Goal: Task Accomplishment & Management: Manage account settings

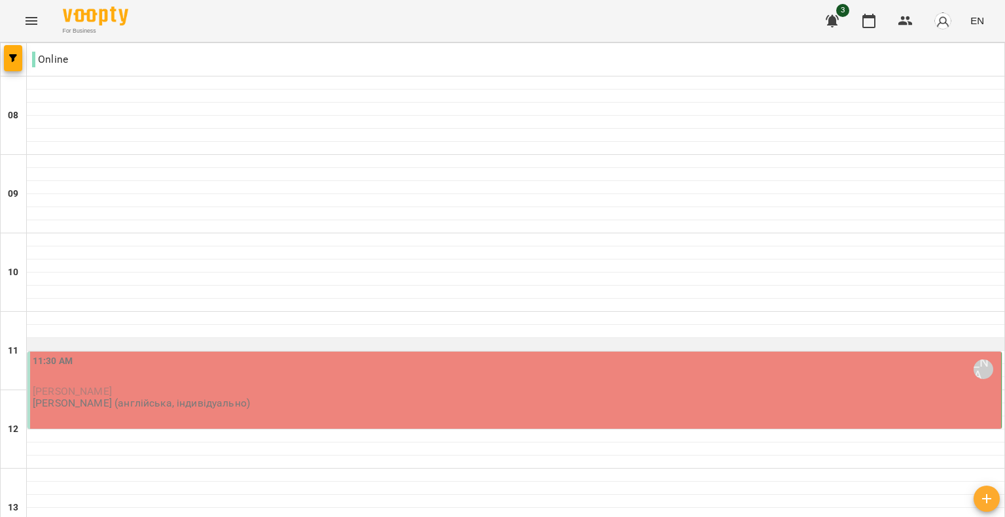
scroll to position [65, 0]
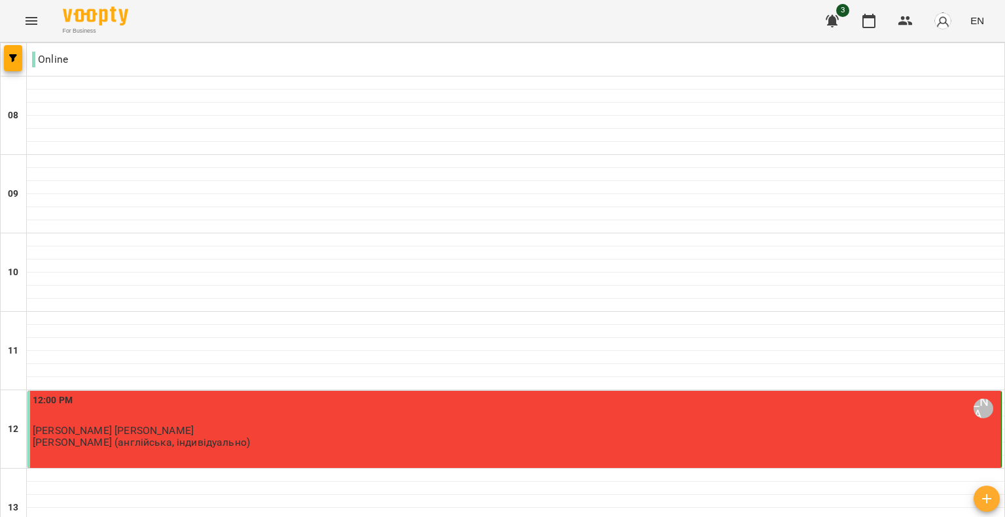
scroll to position [392, 0]
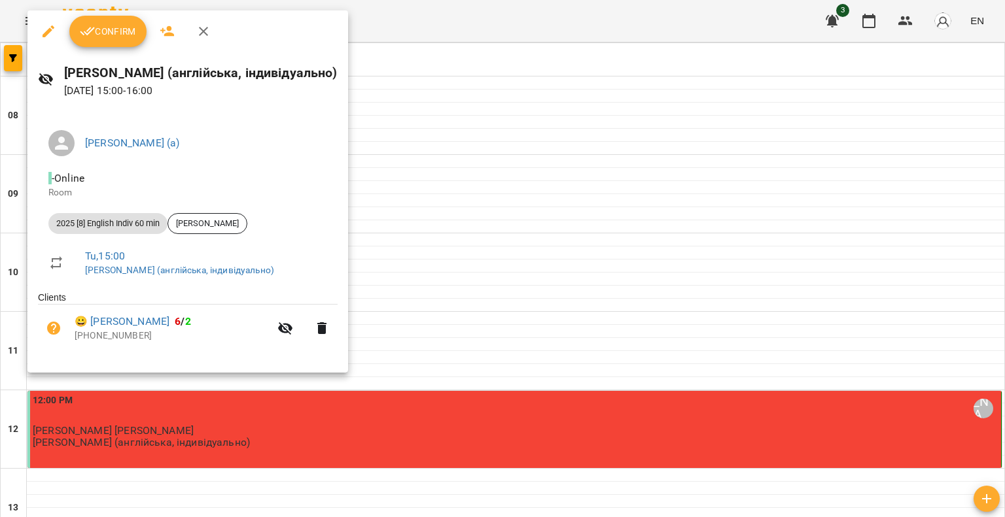
click at [95, 22] on button "Confirm" at bounding box center [107, 31] width 77 height 31
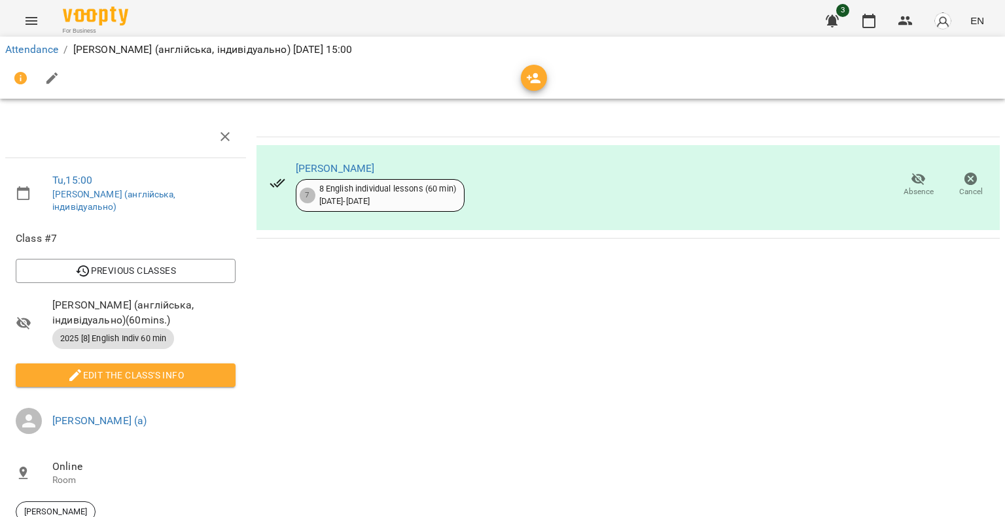
click at [930, 18] on button "button" at bounding box center [942, 21] width 34 height 34
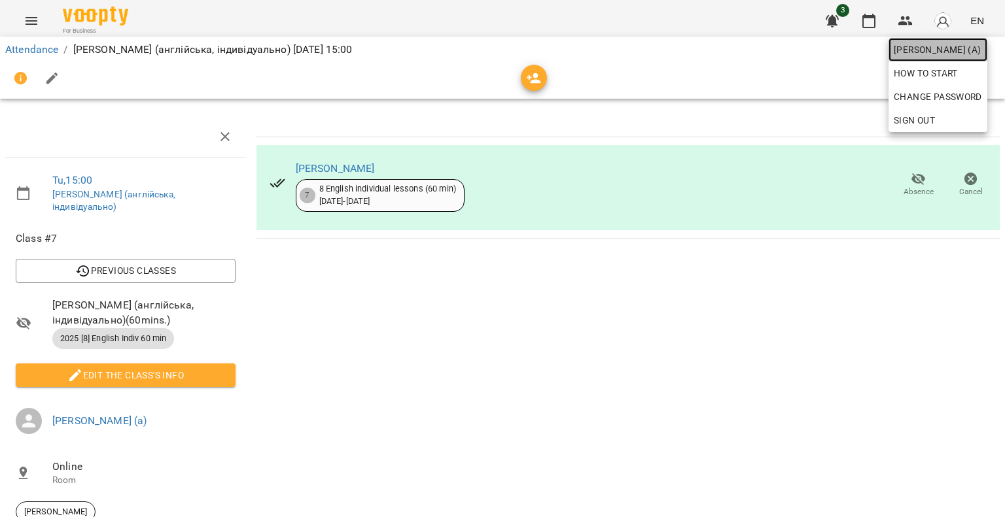
click at [918, 49] on span "[PERSON_NAME] (а)" at bounding box center [937, 50] width 88 height 16
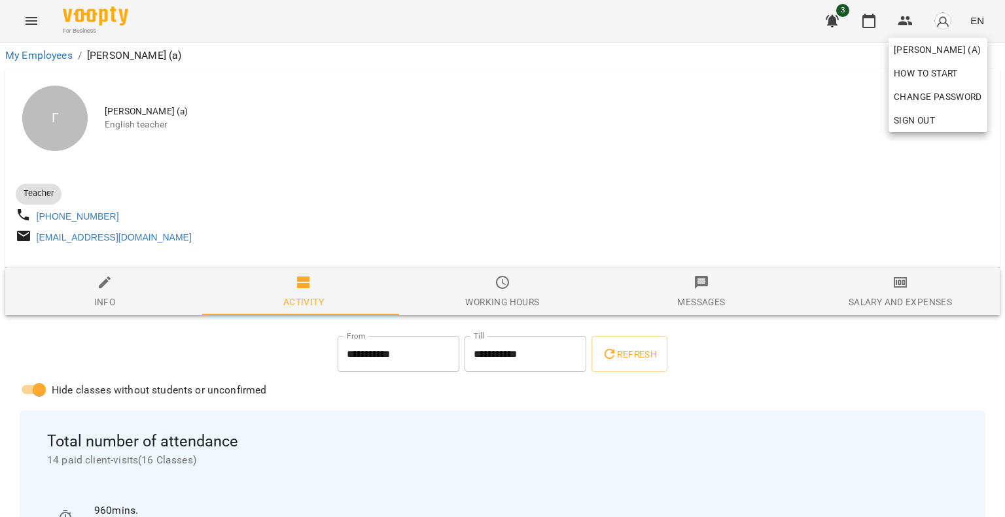
click at [355, 101] on div at bounding box center [502, 258] width 1005 height 517
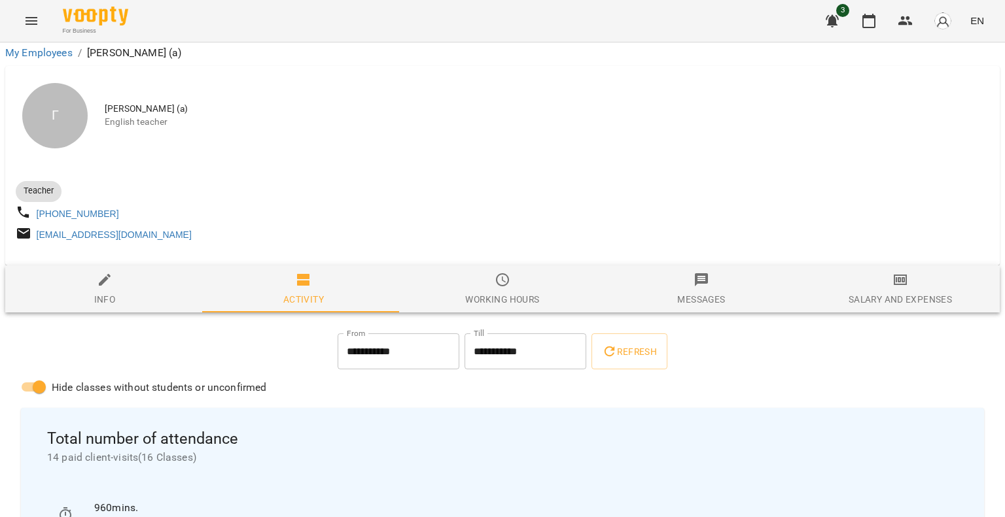
click at [381, 101] on div "Г [PERSON_NAME] (а) English teacher" at bounding box center [502, 115] width 994 height 99
